Goal: Transaction & Acquisition: Purchase product/service

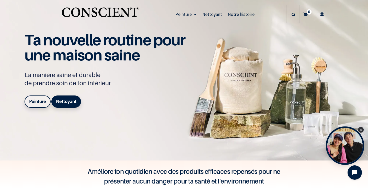
scroll to position [6, 0]
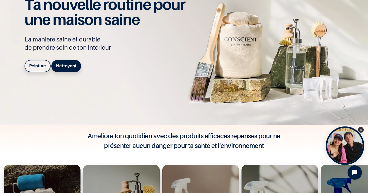
scroll to position [61, 0]
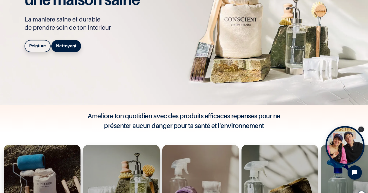
click at [363, 128] on icon "Close Tolstoy widget" at bounding box center [361, 129] width 3 height 3
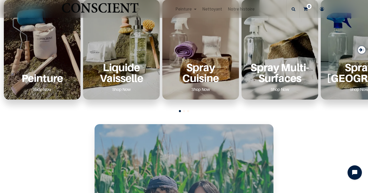
scroll to position [215, 0]
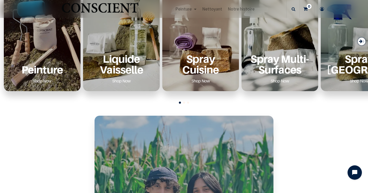
click at [23, 69] on p "Peinture" at bounding box center [42, 69] width 64 height 10
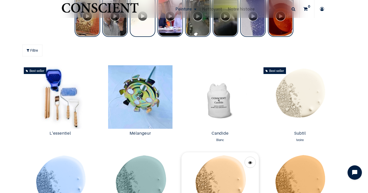
scroll to position [232, 0]
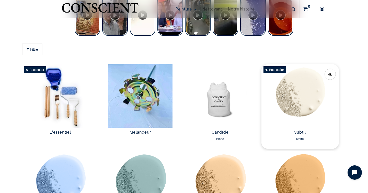
click at [296, 100] on img at bounding box center [301, 95] width 78 height 63
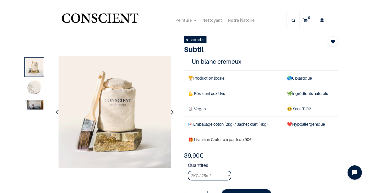
click at [38, 104] on img at bounding box center [35, 104] width 18 height 9
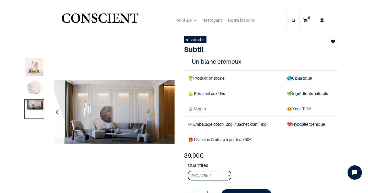
click at [176, 114] on button "button" at bounding box center [173, 111] width 8 height 19
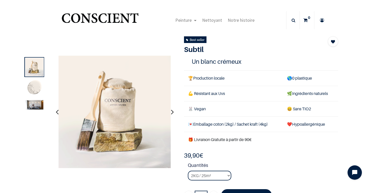
click at [176, 114] on button "button" at bounding box center [173, 111] width 8 height 19
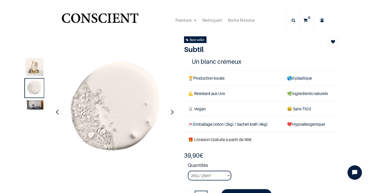
click at [176, 114] on button "button" at bounding box center [173, 111] width 8 height 19
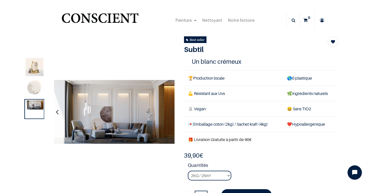
click at [176, 114] on button "button" at bounding box center [173, 111] width 8 height 19
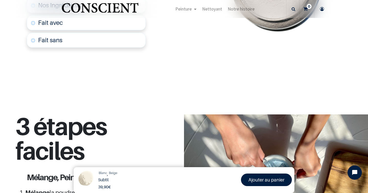
scroll to position [388, 0]
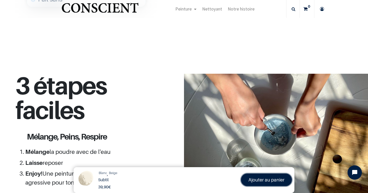
click at [249, 179] on link "Ajouter au panier" at bounding box center [266, 179] width 51 height 13
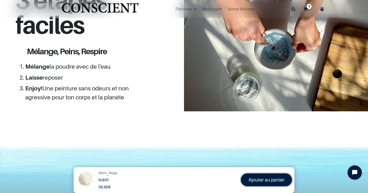
scroll to position [560, 0]
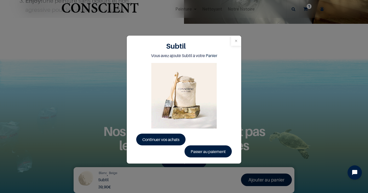
click at [238, 42] on button "Close" at bounding box center [236, 41] width 10 height 10
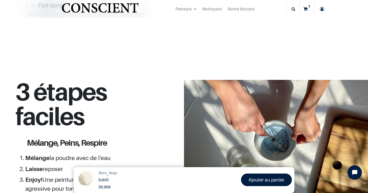
scroll to position [174, 0]
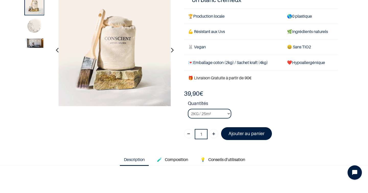
scroll to position [31, 0]
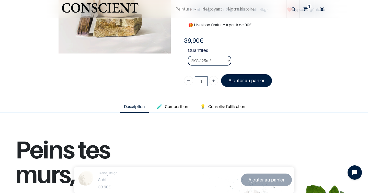
scroll to position [85, 0]
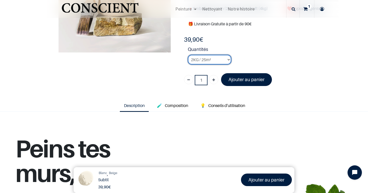
click at [228, 59] on select "2KG / 25m² 4KG / 50m² 8KG / 100m² Testeur" at bounding box center [210, 60] width 44 height 10
select select "126"
click at [188, 55] on select "2KG / 25m² 4KG / 50m² 8KG / 100m² Testeur" at bounding box center [210, 60] width 44 height 10
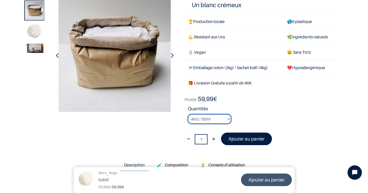
scroll to position [15, 0]
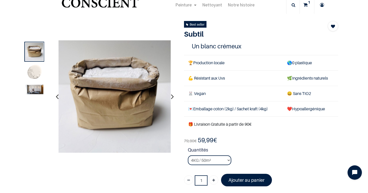
click at [173, 95] on icon "button" at bounding box center [172, 97] width 3 height 14
